Goal: Task Accomplishment & Management: Complete application form

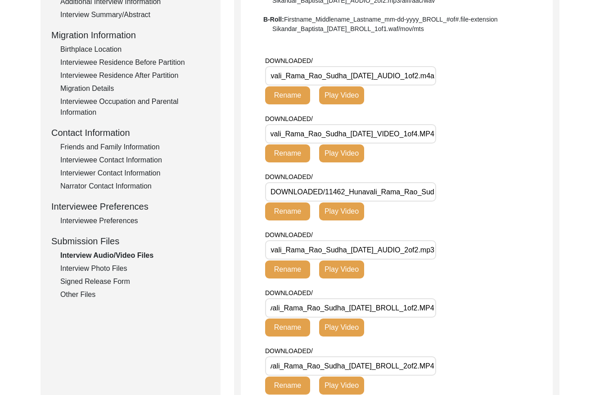
scroll to position [217, 0]
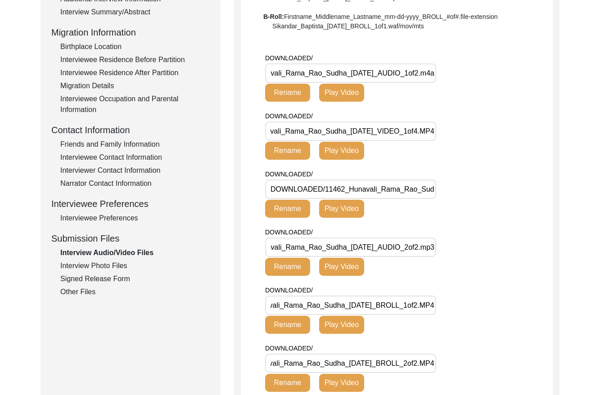
click at [92, 280] on div "Signed Release Form" at bounding box center [134, 279] width 149 height 11
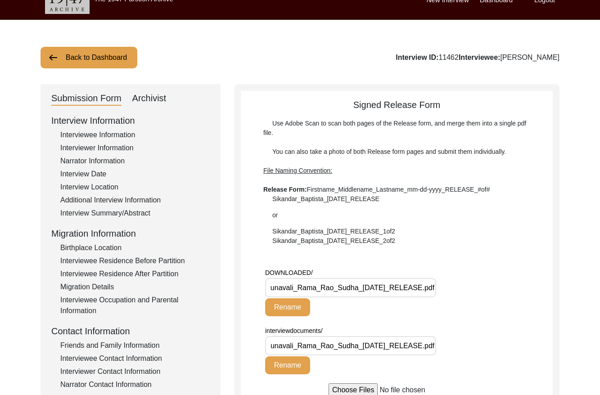
scroll to position [22, 0]
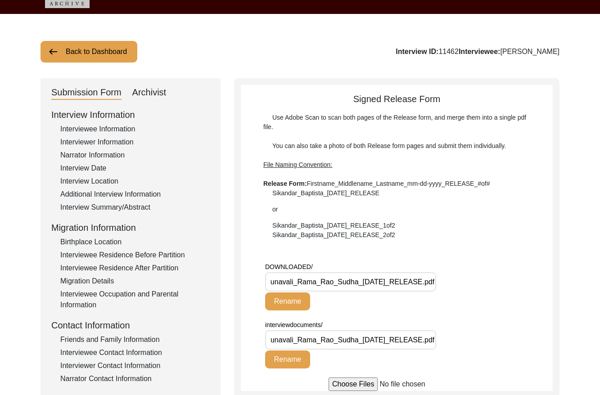
click at [96, 128] on div "Interviewee Information" at bounding box center [134, 129] width 149 height 11
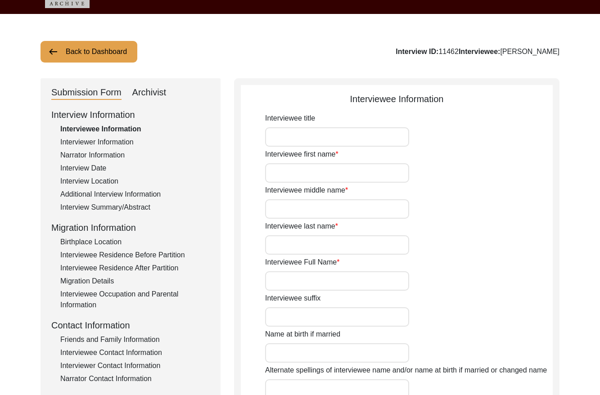
type input "Sudha"
type input "[PERSON_NAME]"
type input "[DATE]"
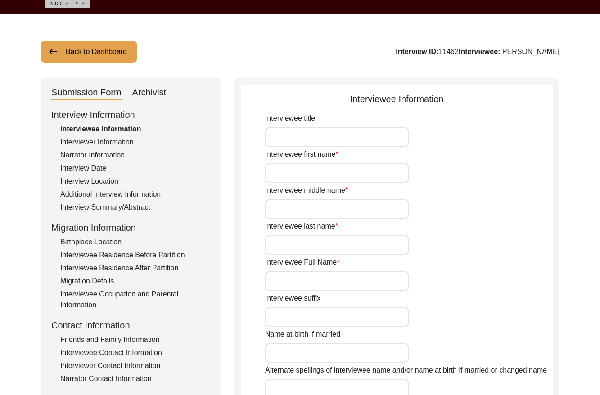
type input "85"
type input "[DEMOGRAPHIC_DATA]"
click at [99, 141] on div "Interviewer Information" at bounding box center [134, 142] width 149 height 11
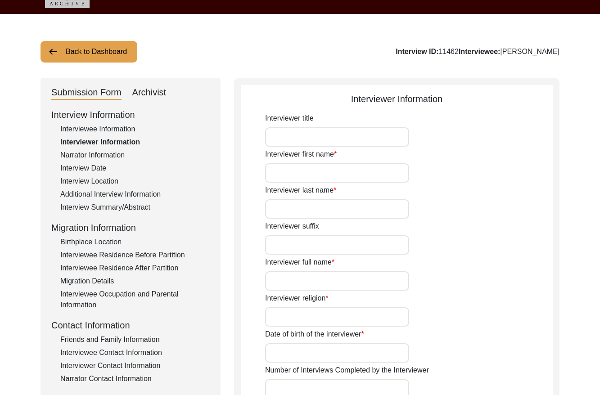
type input "Ms."
type input "Medha"
type input "Agarwal"
type input "Medha Agarwal"
type input "Atheist"
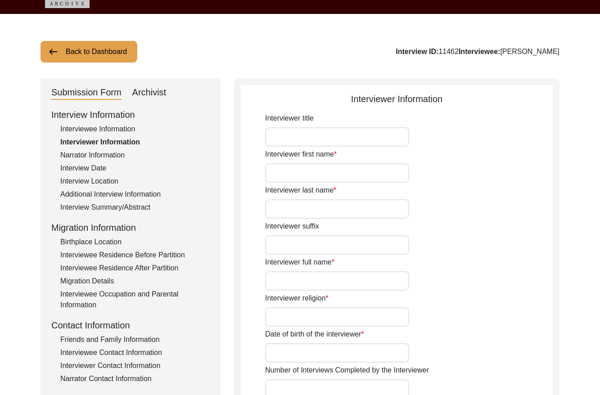
type input "01/06/1999"
type input "Writer and Designer"
type textarea "I am writer, designer and storyteller with experience working in social, educat…"
type input "Hindi"
type textarea "Neighbor"
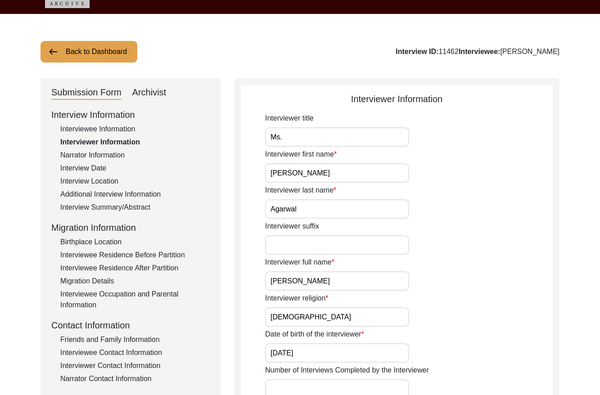
click at [100, 125] on div "Interviewee Information" at bounding box center [134, 129] width 149 height 11
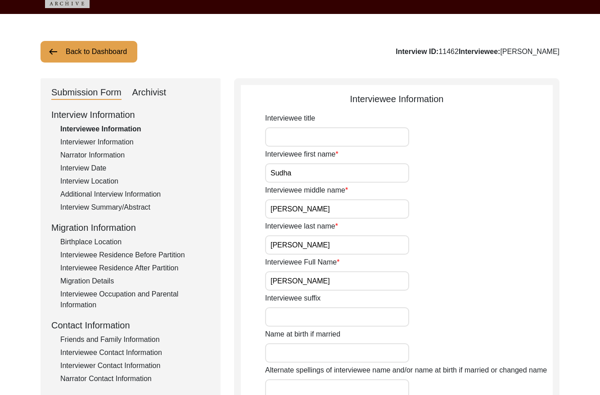
click at [105, 142] on div "Interviewer Information" at bounding box center [134, 142] width 149 height 11
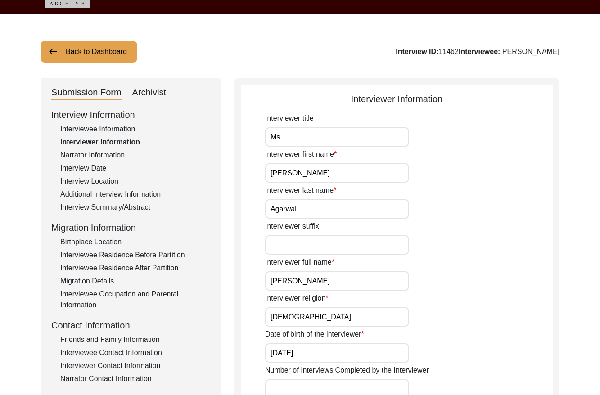
click at [105, 128] on div "Interviewee Information" at bounding box center [134, 129] width 149 height 11
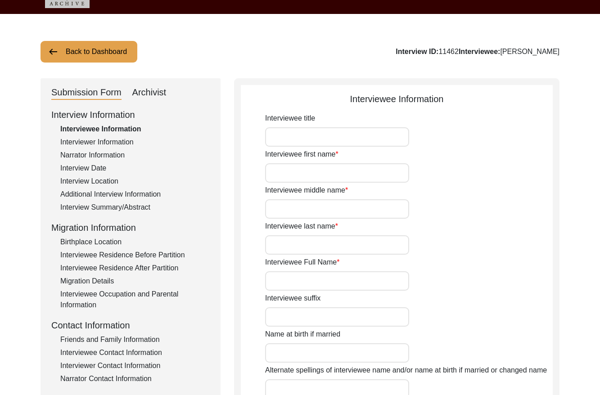
type input "Sudha"
type input "[PERSON_NAME]"
type input "[DATE]"
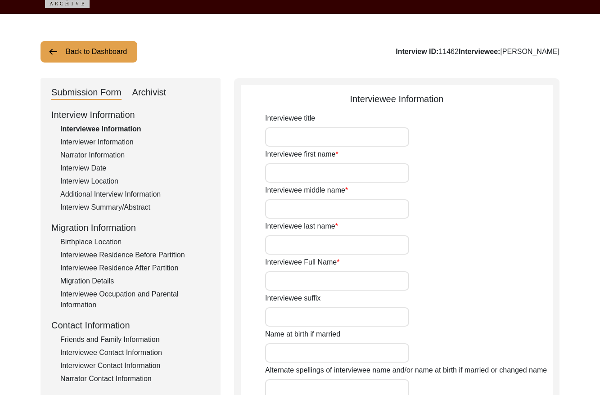
type input "85"
type input "[DEMOGRAPHIC_DATA]"
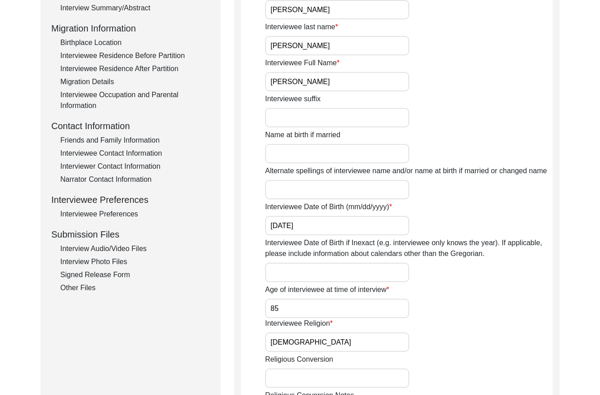
scroll to position [232, 0]
